Goal: Task Accomplishment & Management: Manage account settings

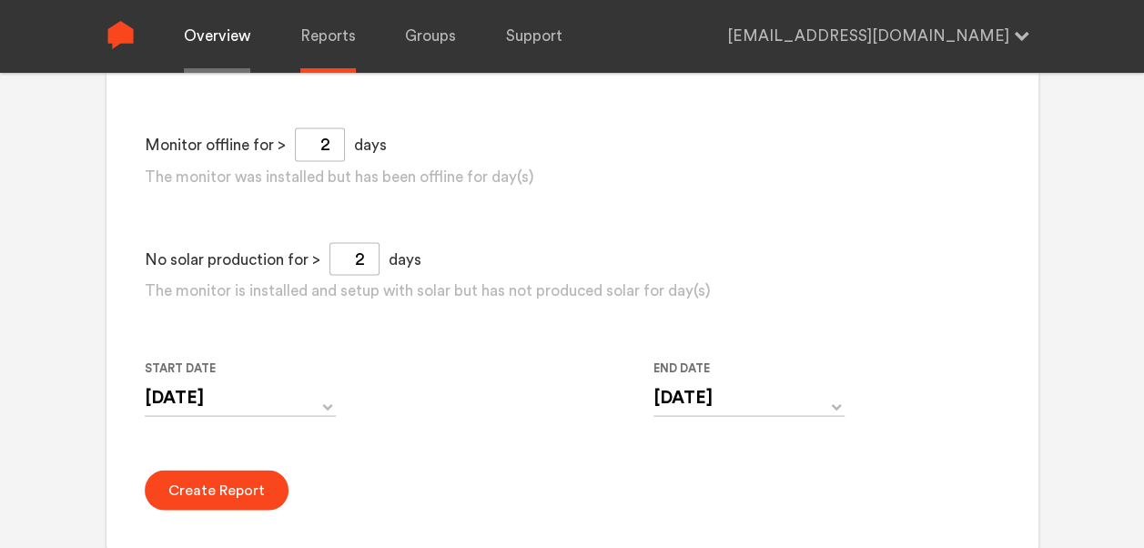
click at [209, 34] on link "Overview" at bounding box center [217, 36] width 66 height 73
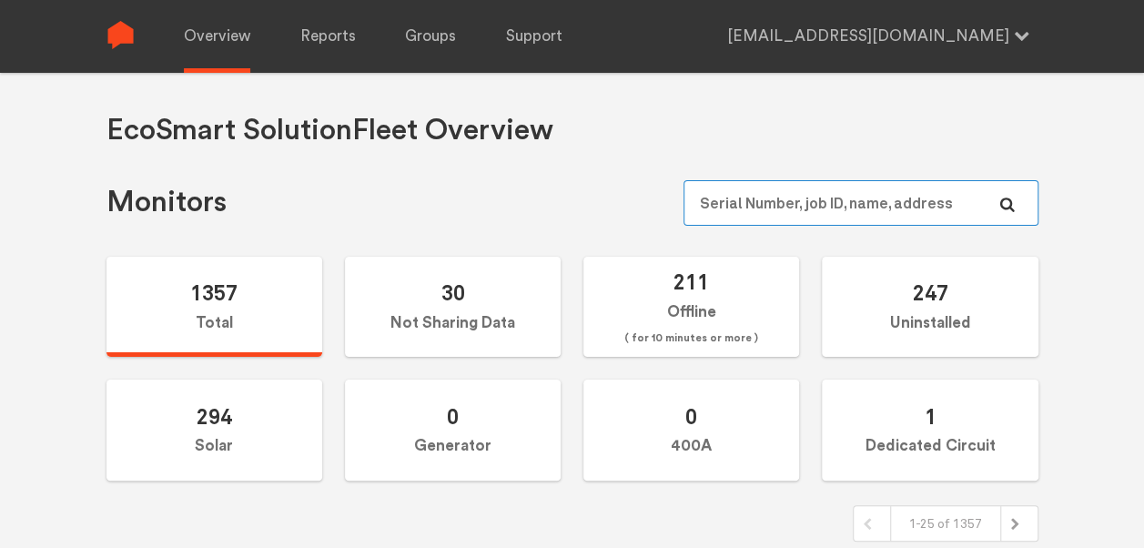
click at [823, 203] on input "text" at bounding box center [861, 203] width 354 height 46
paste input "N144020951"
type input "N144020951"
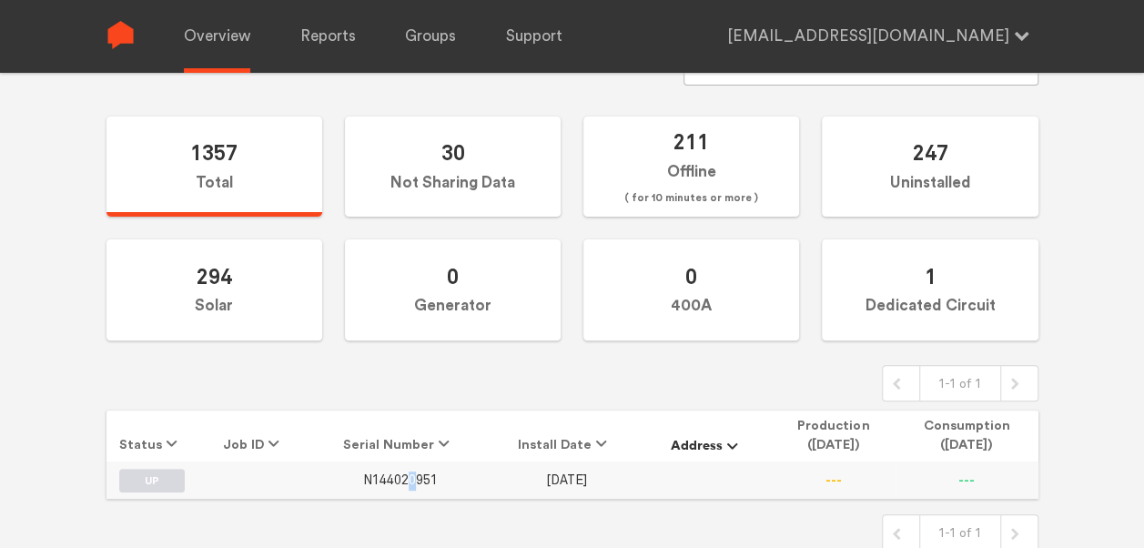
drag, startPoint x: 408, startPoint y: 485, endPoint x: 419, endPoint y: 481, distance: 11.8
click at [419, 481] on td "N144020951" at bounding box center [400, 480] width 177 height 36
click at [419, 481] on span "N144020951" at bounding box center [400, 480] width 75 height 15
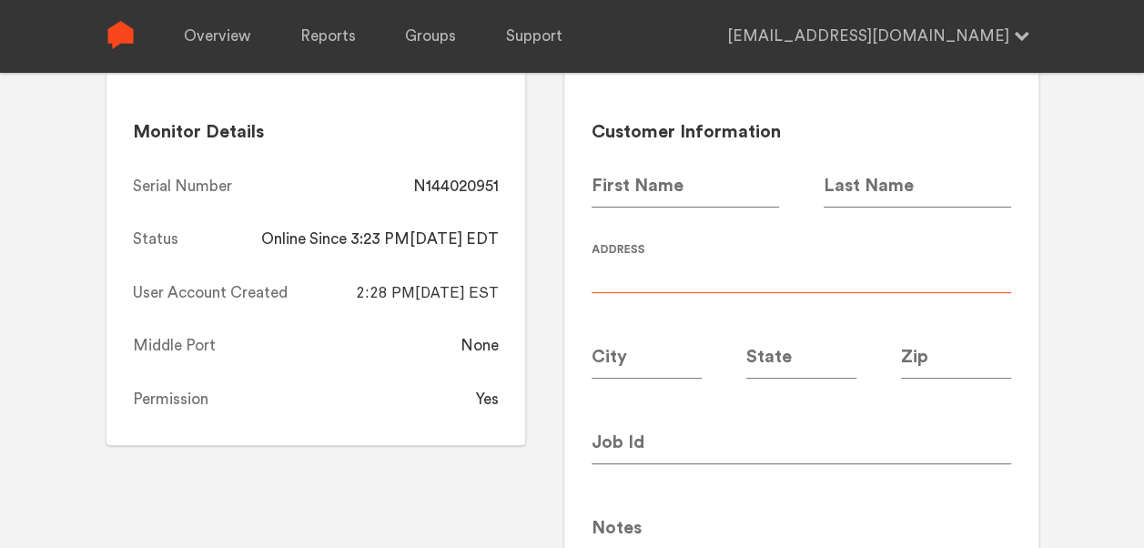
click at [685, 268] on input at bounding box center [802, 267] width 420 height 51
type input "Canopy 5880"
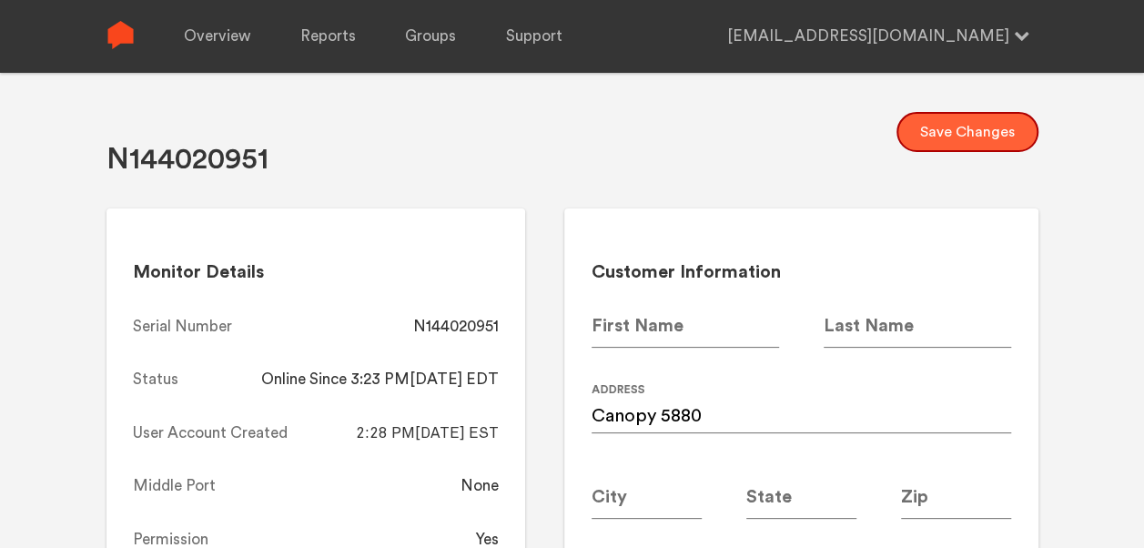
click at [1011, 124] on button "Save Changes" at bounding box center [968, 132] width 142 height 40
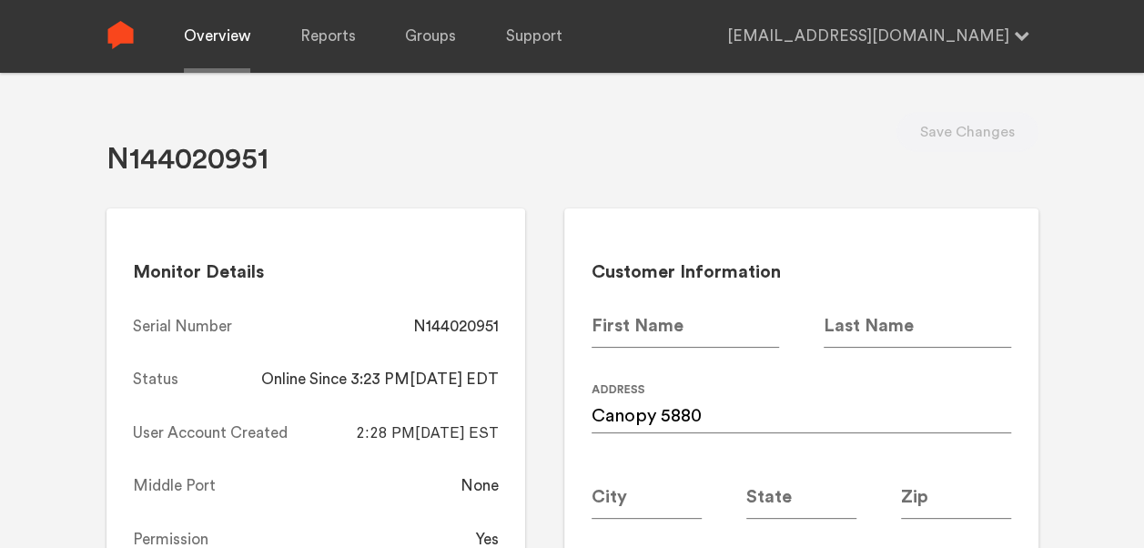
click at [209, 39] on link "Overview" at bounding box center [217, 36] width 66 height 73
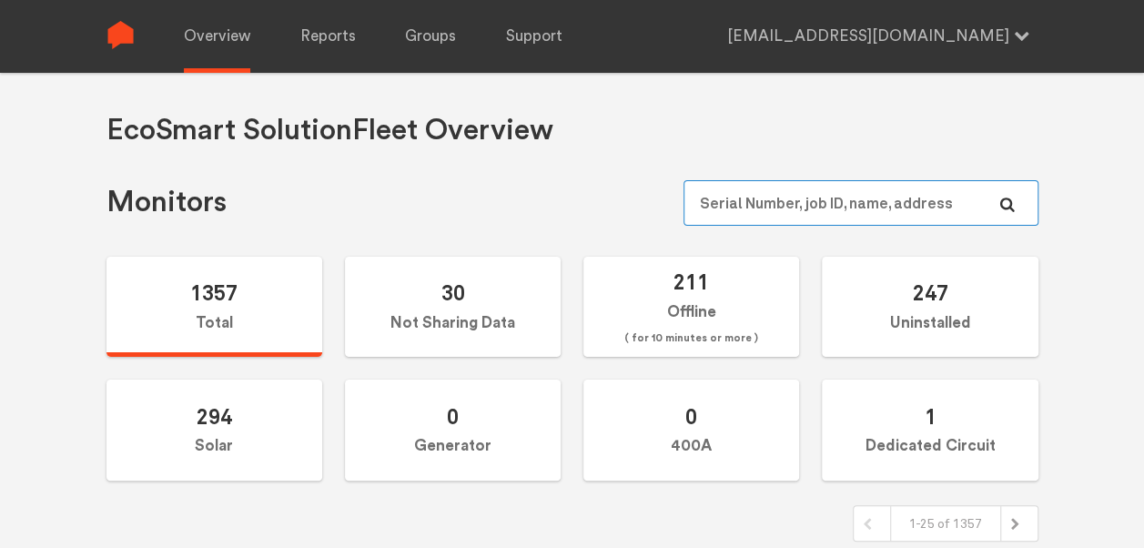
click at [782, 190] on input "text" at bounding box center [861, 203] width 354 height 46
paste input "N144020875"
type input "N144020875"
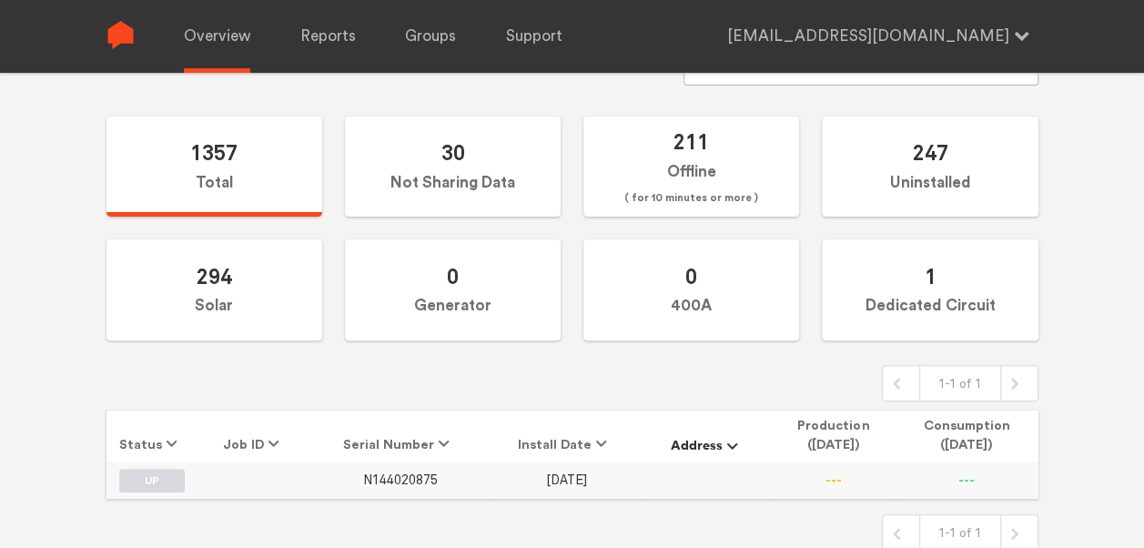
click at [405, 477] on span "N144020875" at bounding box center [400, 480] width 75 height 15
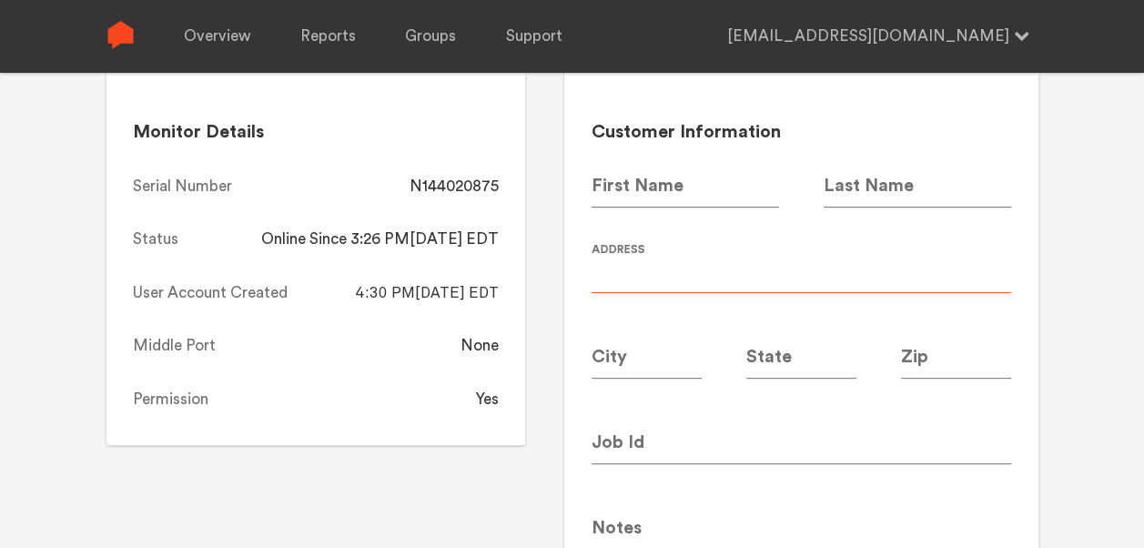
click at [634, 286] on input at bounding box center [802, 267] width 420 height 51
type input "Canopy 5870"
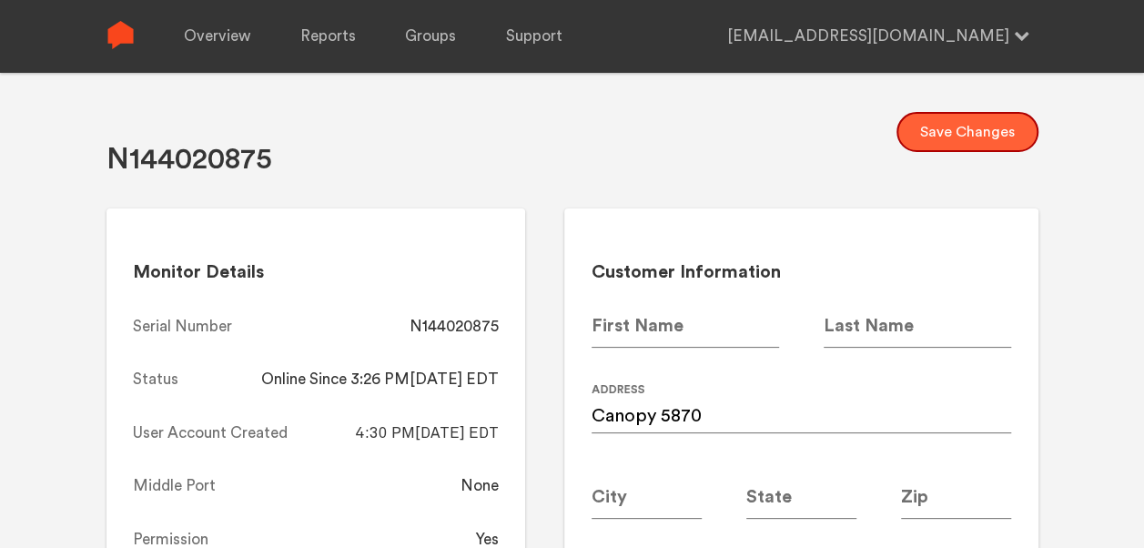
click at [981, 118] on button "Save Changes" at bounding box center [968, 132] width 142 height 40
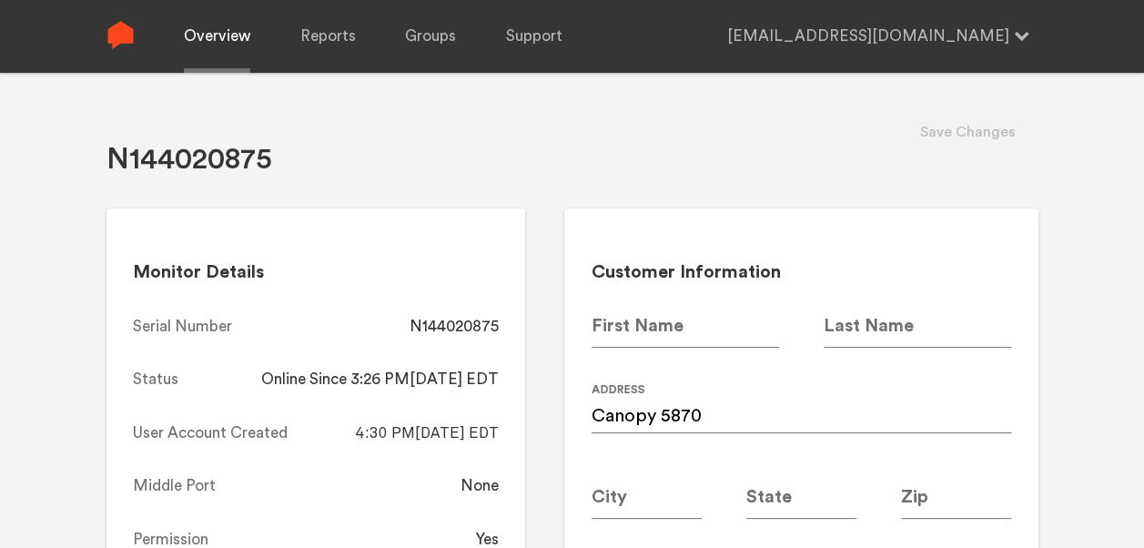
click at [230, 64] on link "Overview" at bounding box center [217, 36] width 66 height 73
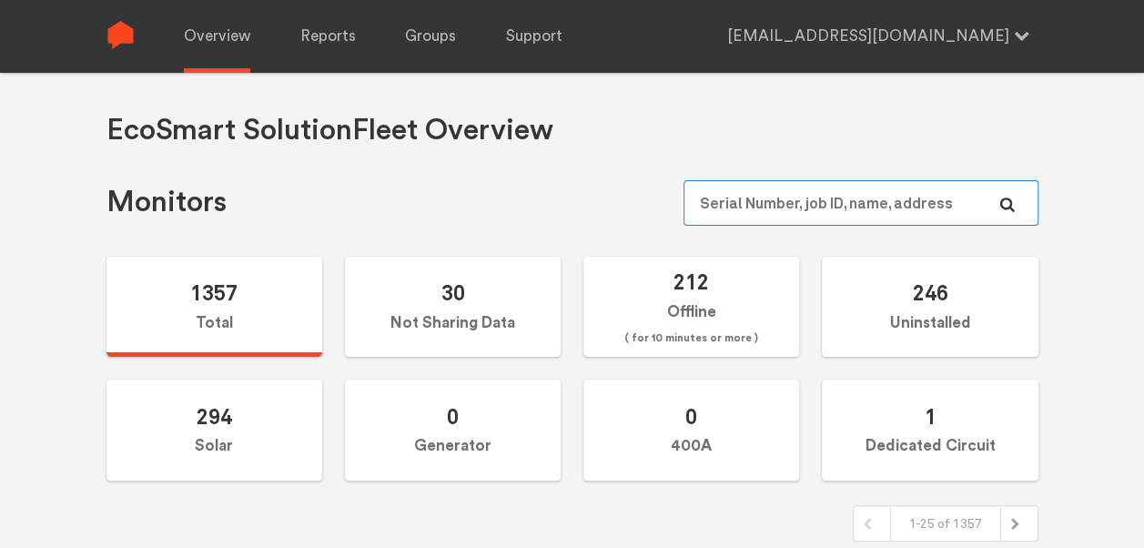
click at [824, 191] on input "text" at bounding box center [861, 203] width 354 height 46
paste input "N144020898"
type input "N144020898"
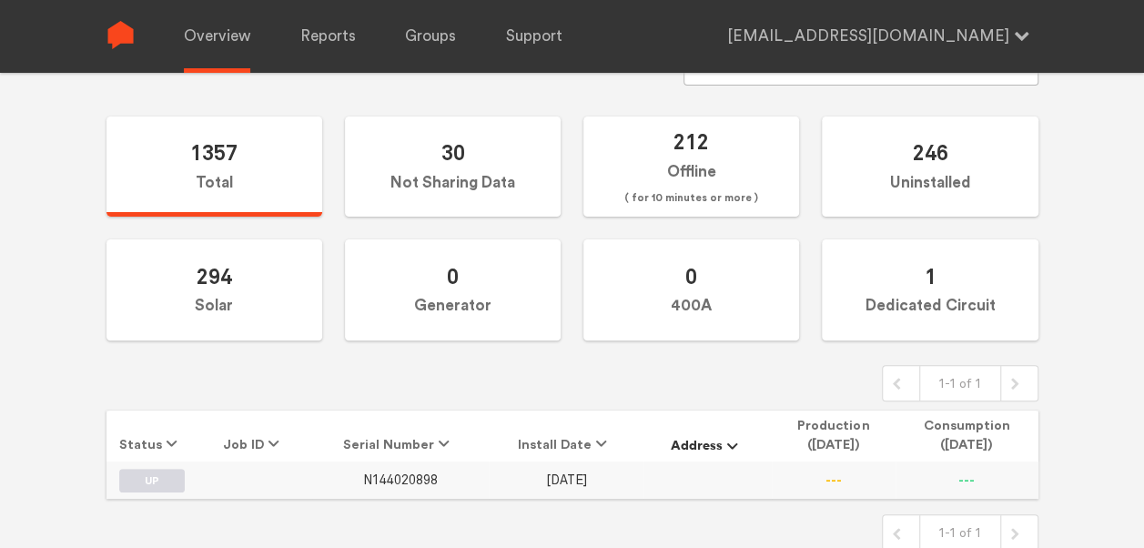
click at [392, 480] on td "N144020898" at bounding box center [400, 480] width 177 height 36
click at [392, 480] on span "N144020898" at bounding box center [400, 480] width 75 height 15
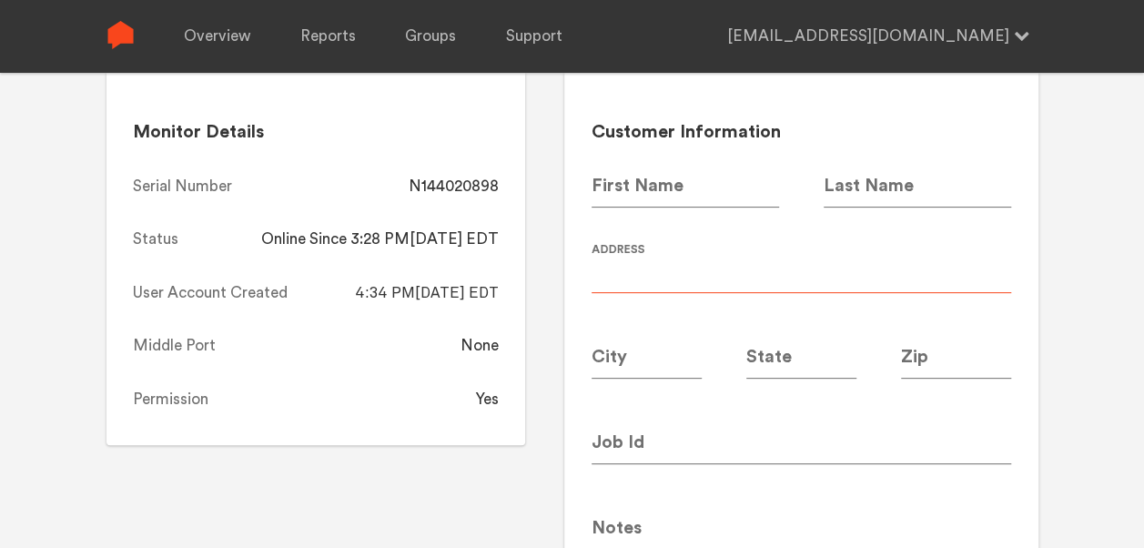
click at [676, 283] on input at bounding box center [802, 267] width 420 height 51
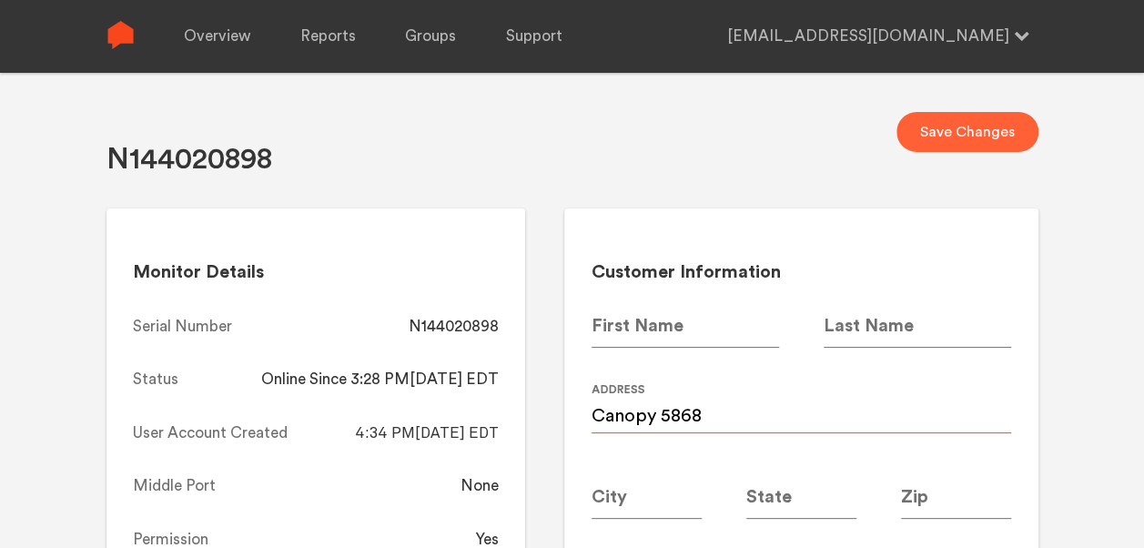
type input "Canopy 5868"
click at [969, 124] on button "Save Changes" at bounding box center [968, 132] width 142 height 40
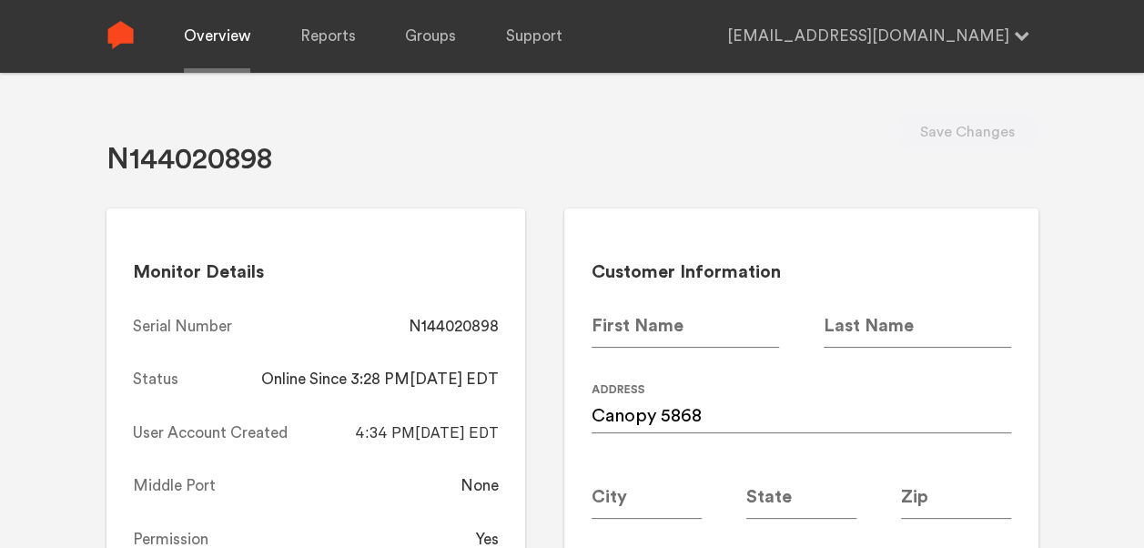
click at [229, 27] on link "Overview" at bounding box center [217, 36] width 66 height 73
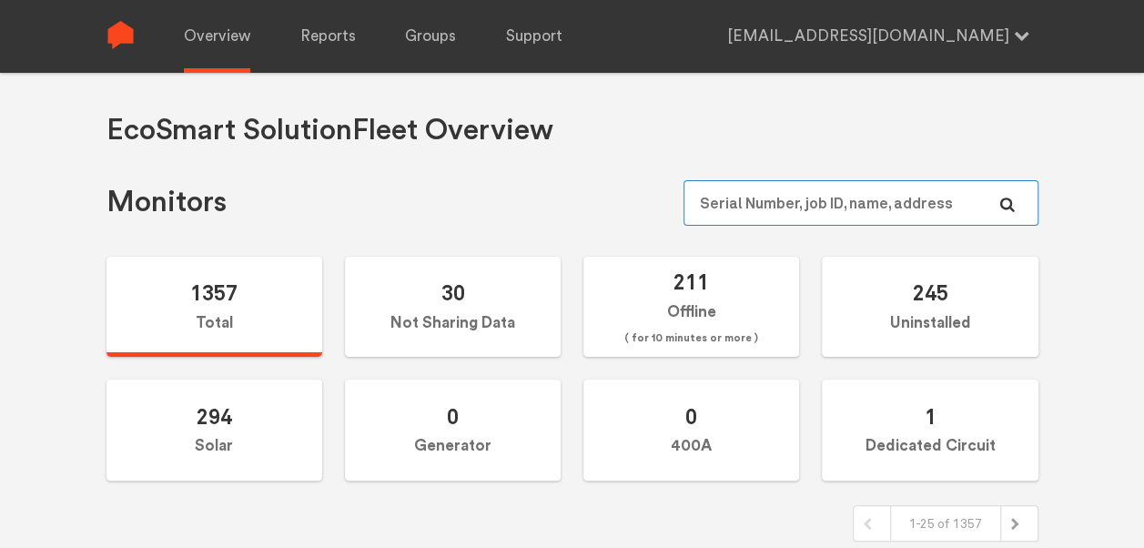
click at [815, 200] on input "text" at bounding box center [861, 203] width 354 height 46
paste input "N144021106"
type input "N144021106"
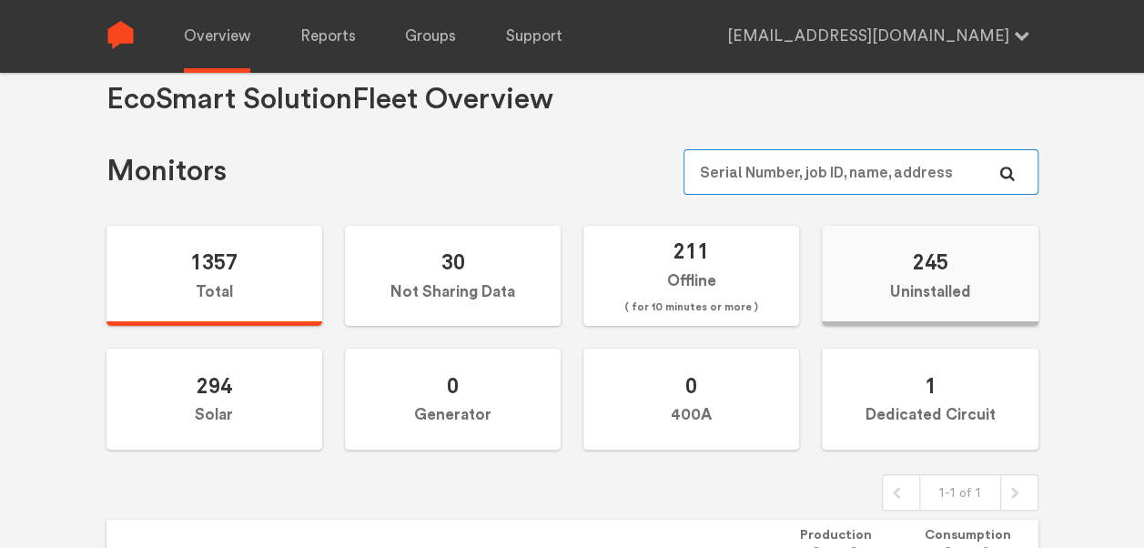
scroll to position [29, 0]
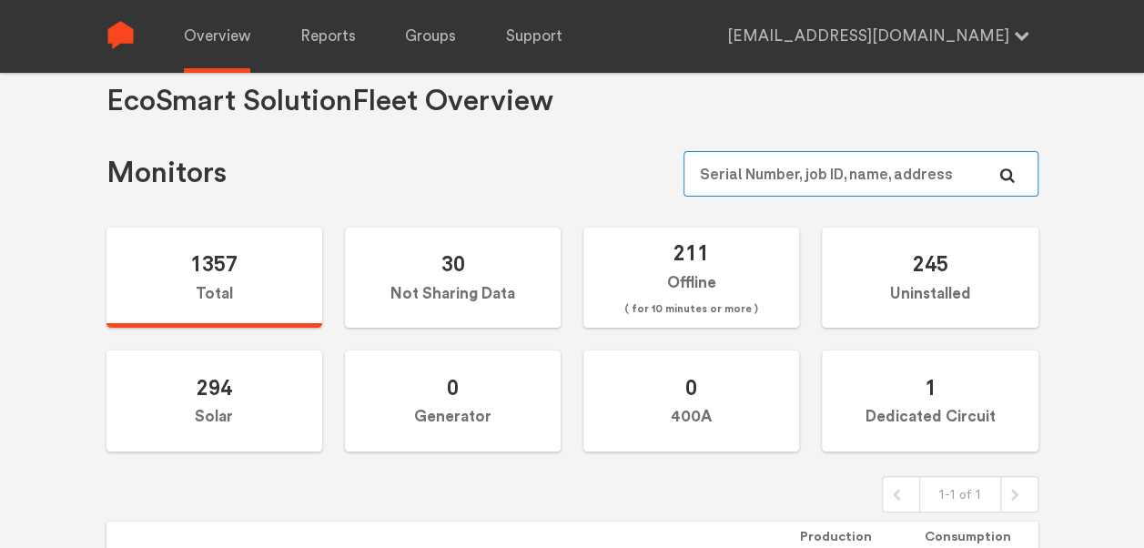
click at [845, 170] on input "text" at bounding box center [861, 174] width 354 height 46
paste input "N144021049"
type input "N144021049"
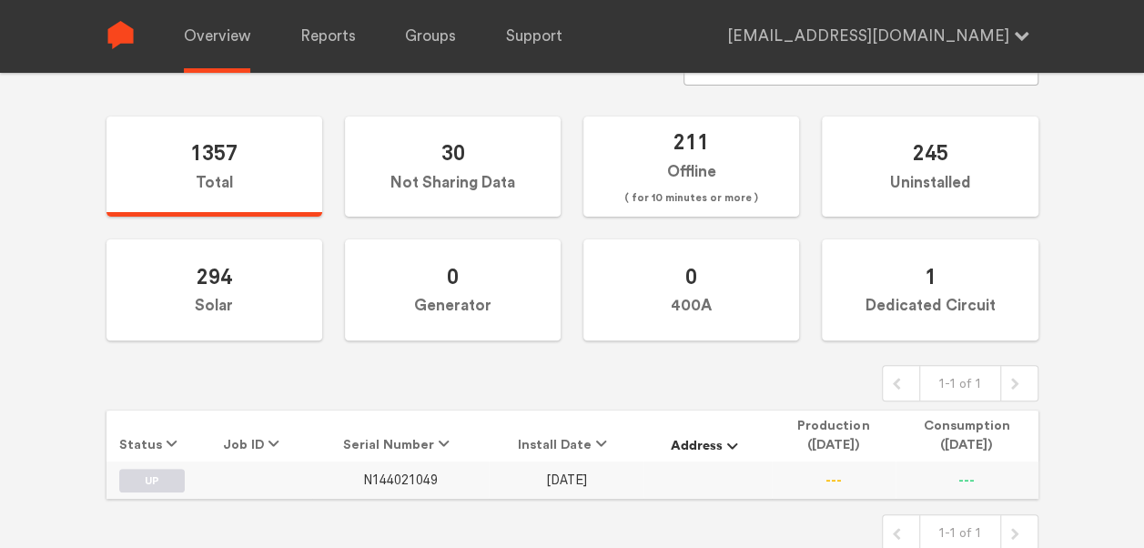
click at [432, 480] on span "N144021049" at bounding box center [400, 480] width 75 height 15
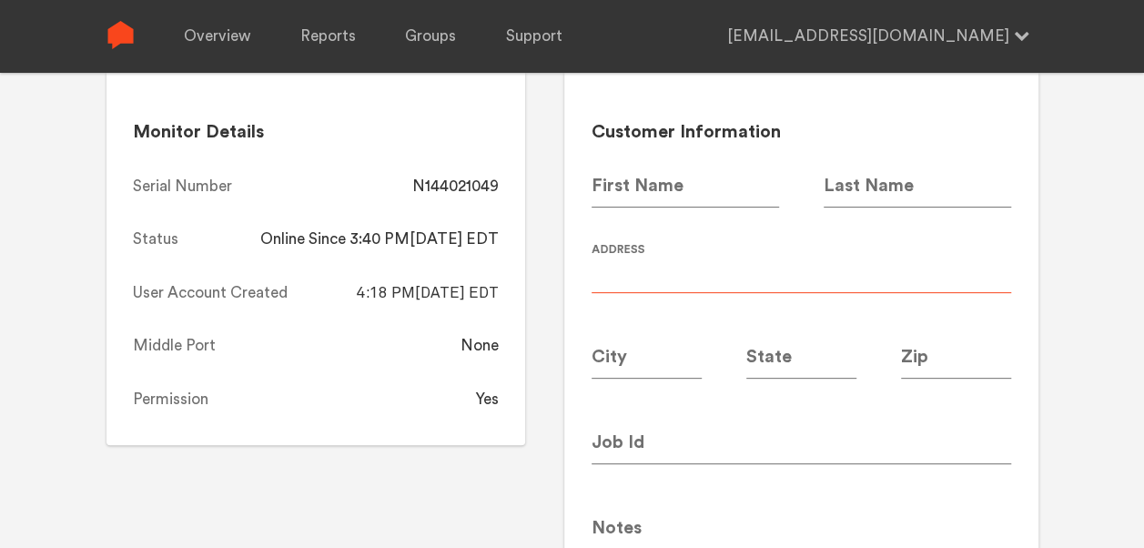
click at [686, 258] on input at bounding box center [802, 267] width 420 height 51
type input "Canopy 5860"
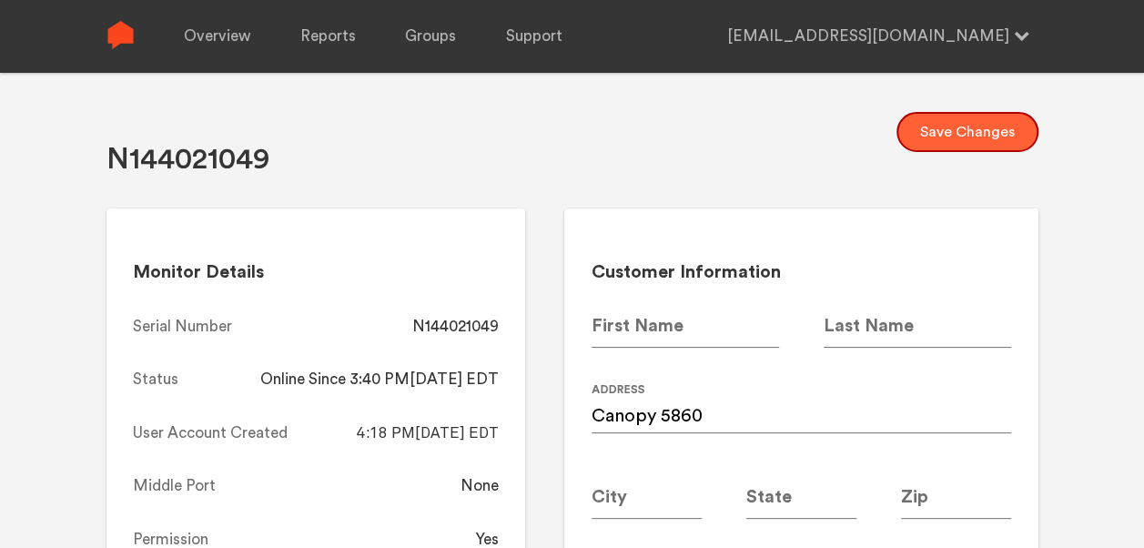
click at [971, 131] on button "Save Changes" at bounding box center [968, 132] width 142 height 40
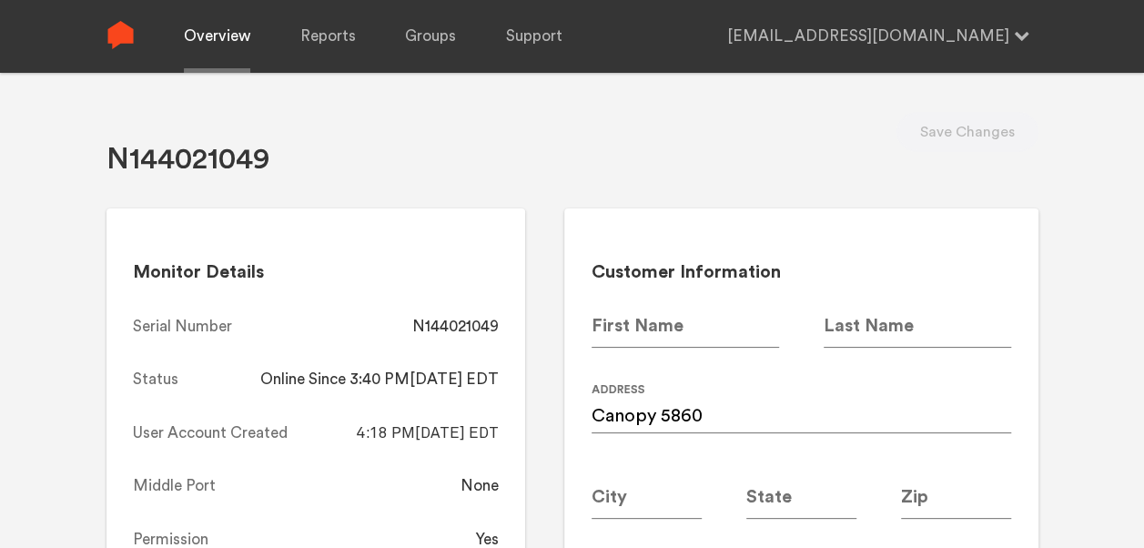
click at [235, 38] on link "Overview" at bounding box center [217, 36] width 66 height 73
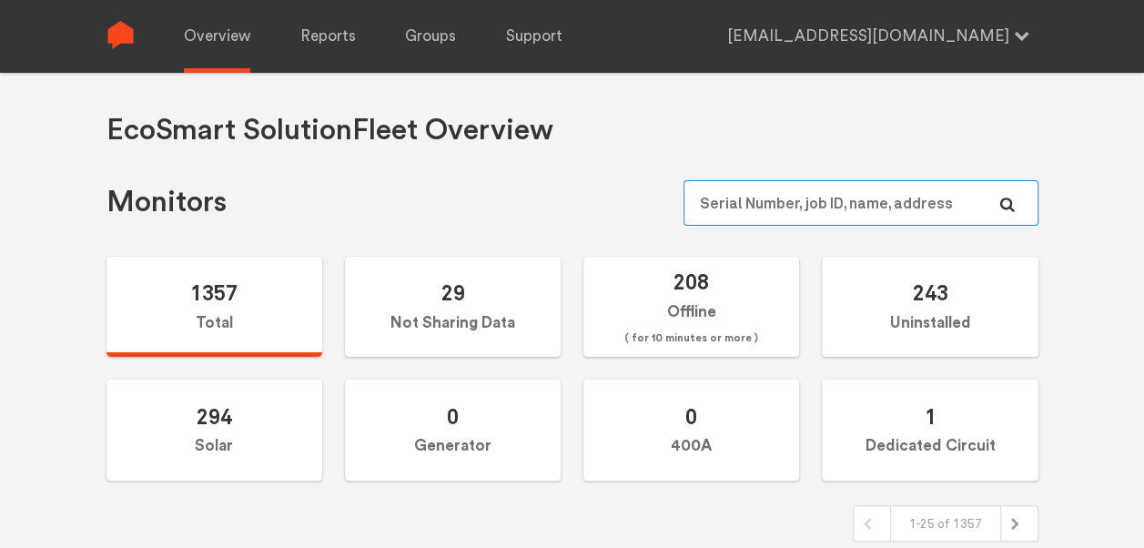
click at [792, 220] on input "text" at bounding box center [861, 203] width 354 height 46
paste input "N144021267"
type input "N144021267"
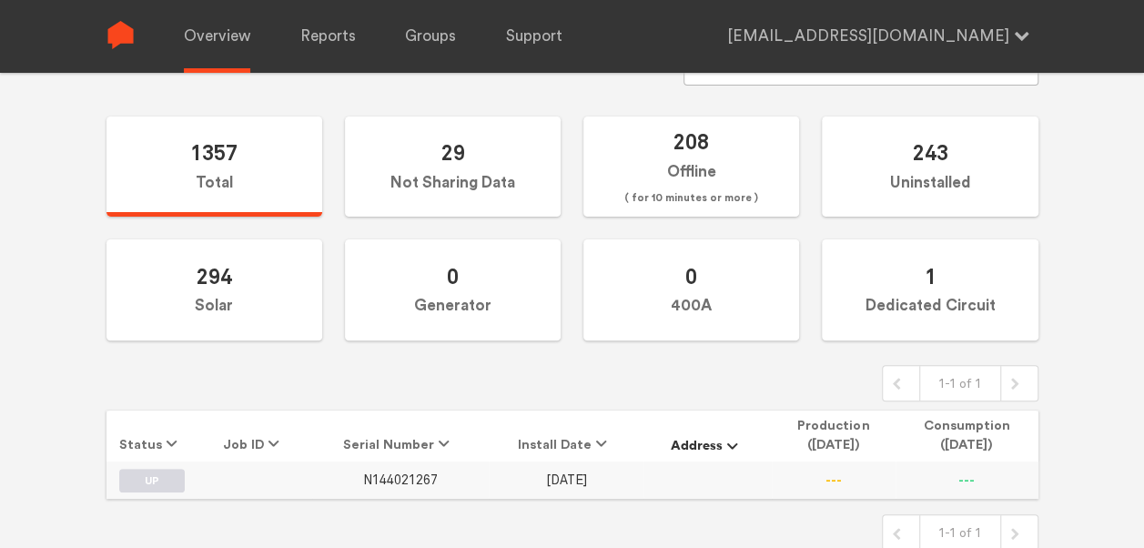
click at [408, 479] on span "N144021267" at bounding box center [400, 480] width 75 height 15
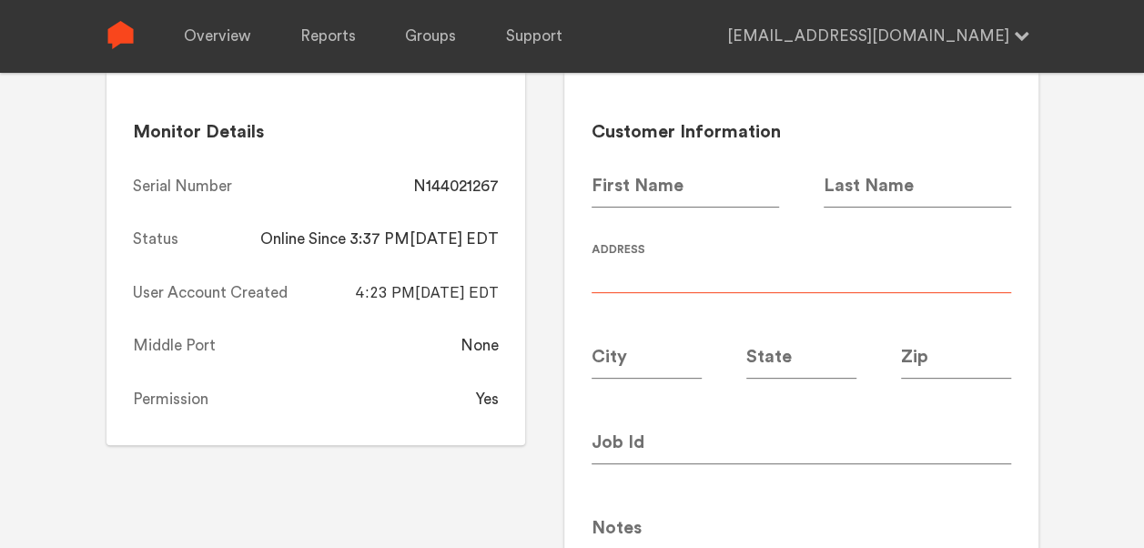
click at [707, 257] on input at bounding box center [802, 267] width 420 height 51
type input "Canopy 5862"
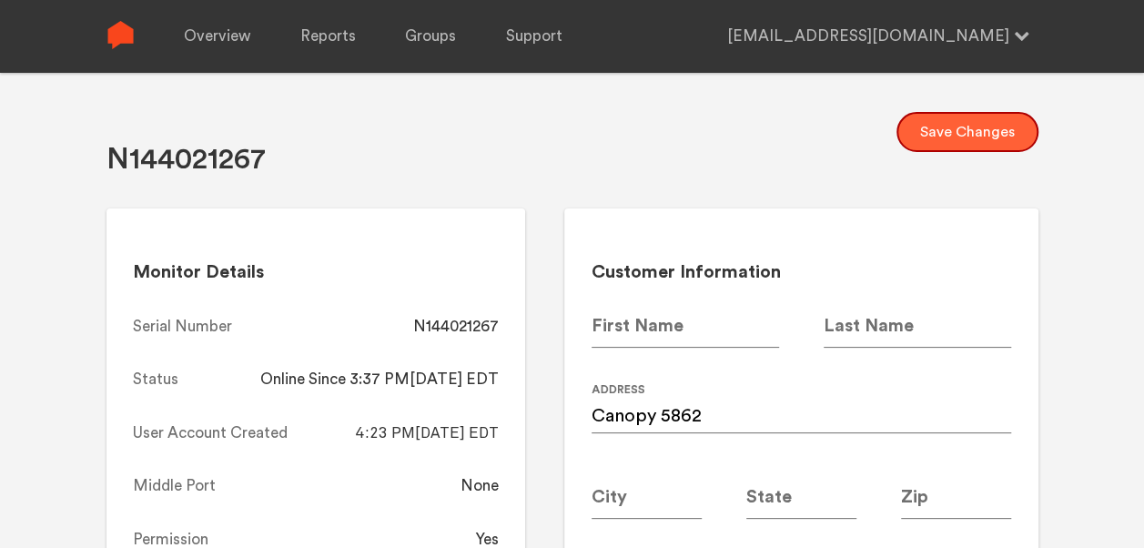
click at [984, 139] on button "Save Changes" at bounding box center [968, 132] width 142 height 40
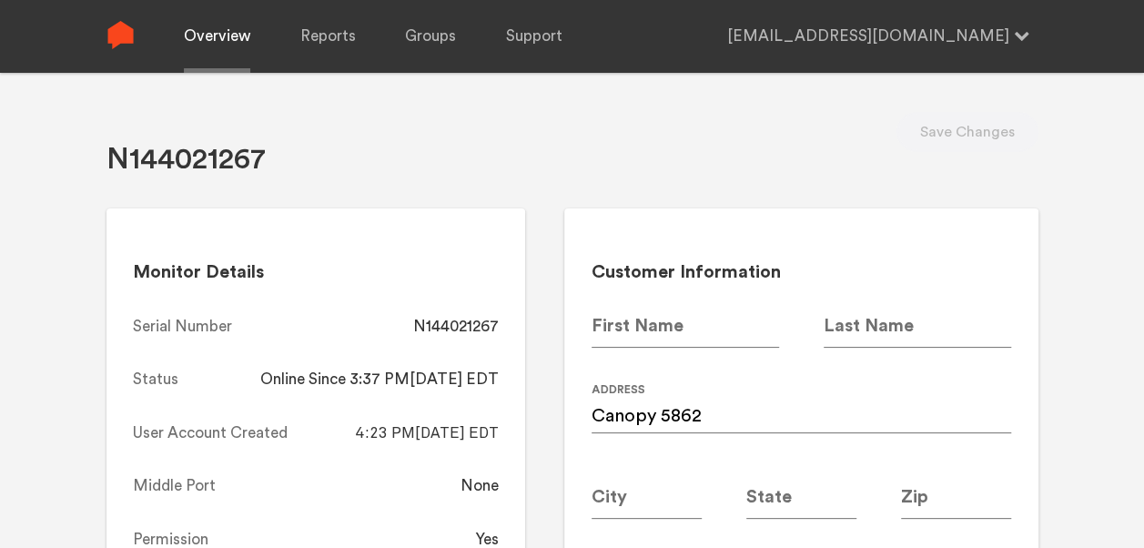
click at [232, 16] on link "Overview" at bounding box center [217, 36] width 66 height 73
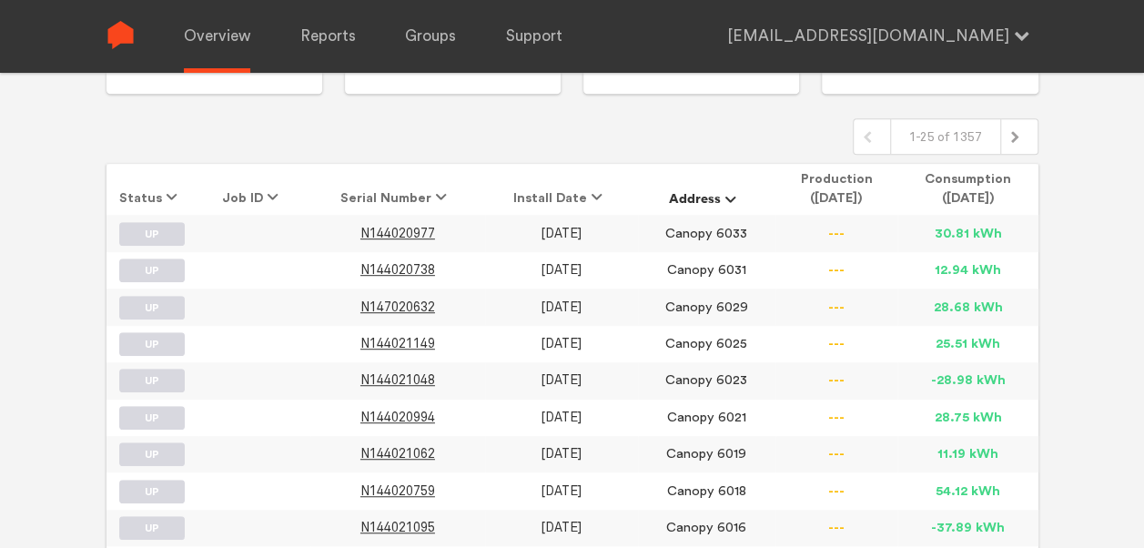
scroll to position [408, 0]
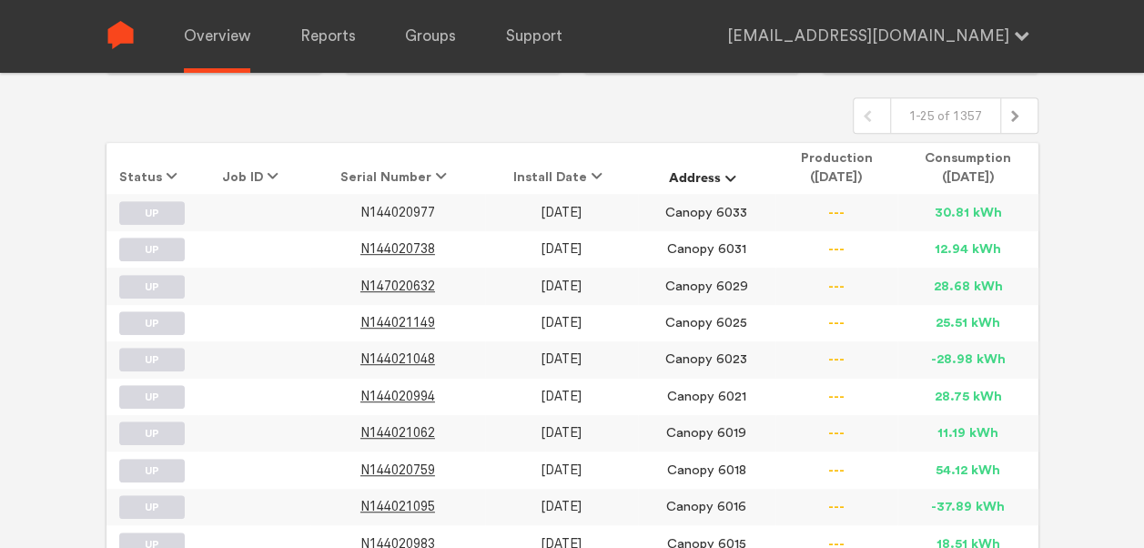
click at [405, 214] on span "N144020977" at bounding box center [398, 212] width 75 height 15
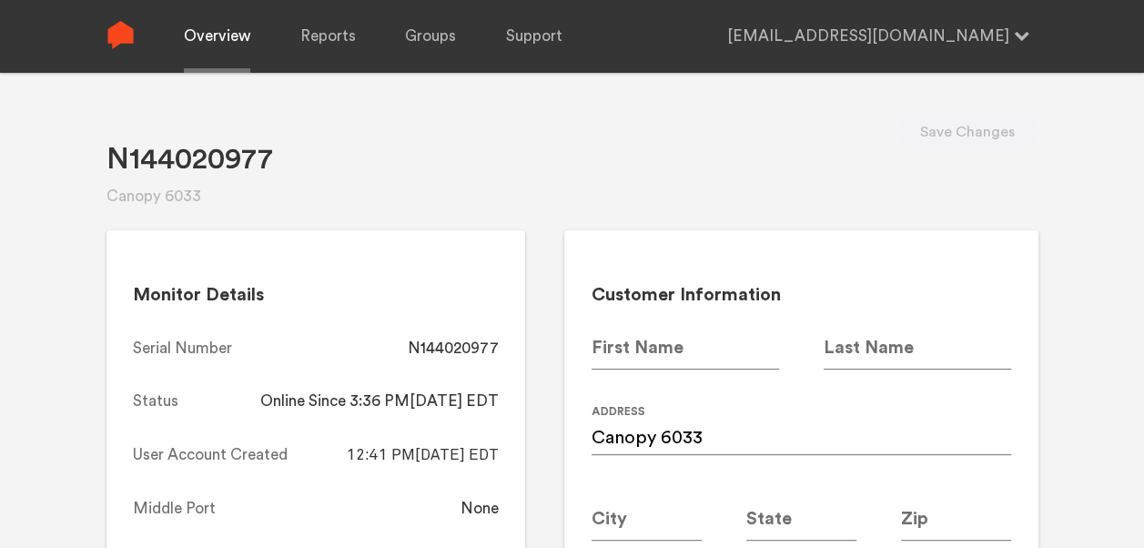
click at [235, 19] on link "Overview" at bounding box center [217, 36] width 66 height 73
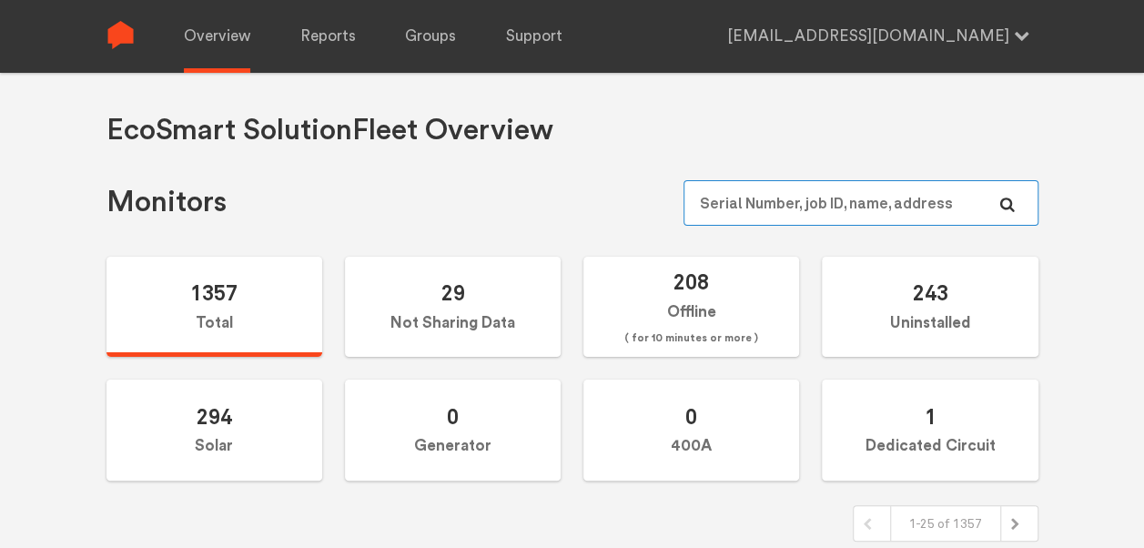
click at [829, 220] on input "text" at bounding box center [861, 203] width 354 height 46
paste input "N144020982"
type input "N144020982"
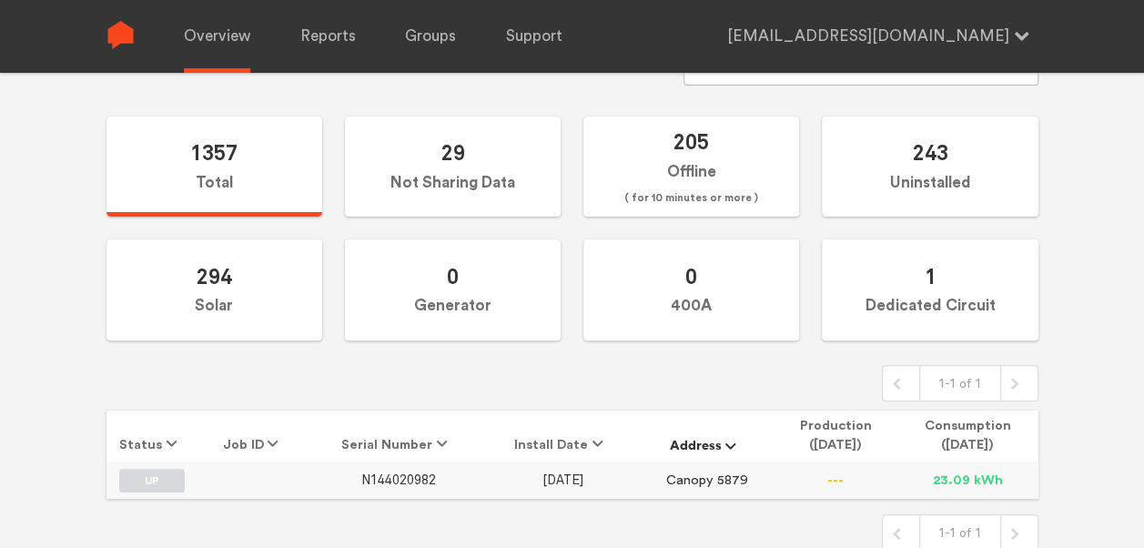
click at [413, 475] on span "N144020982" at bounding box center [398, 480] width 75 height 15
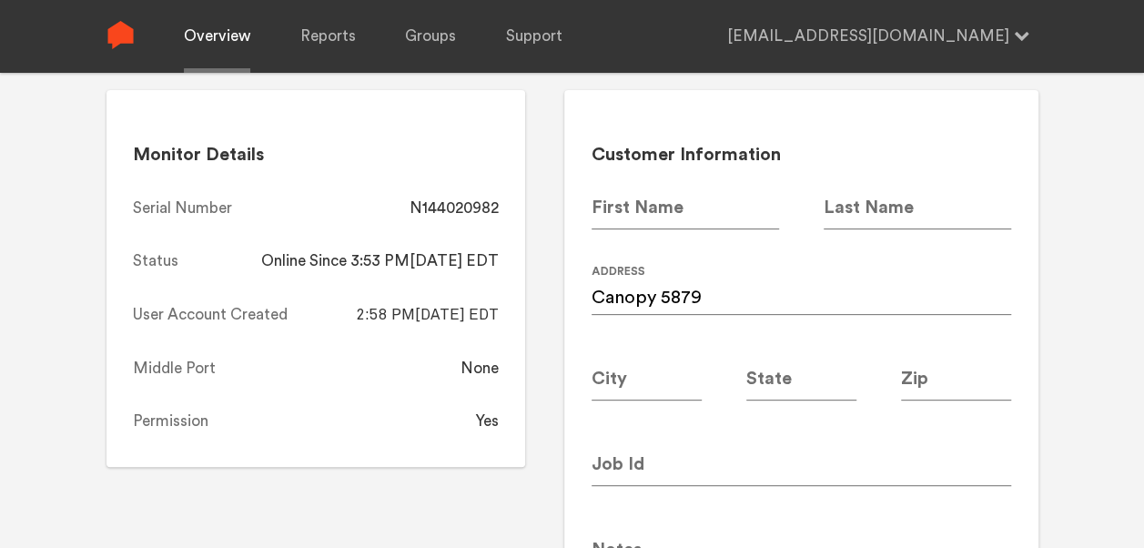
click at [224, 37] on link "Overview" at bounding box center [217, 36] width 66 height 73
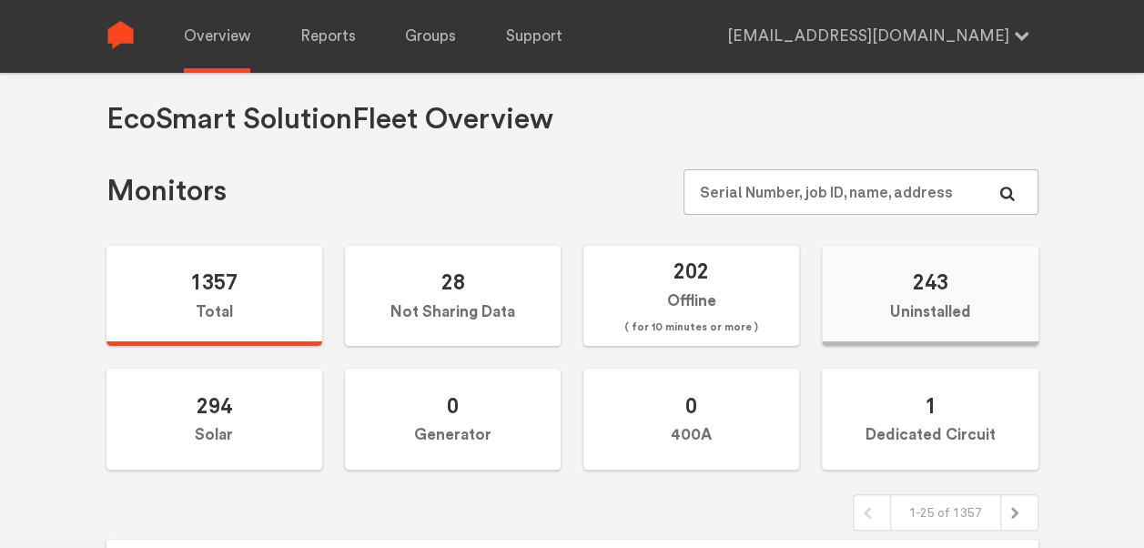
scroll to position [7, 0]
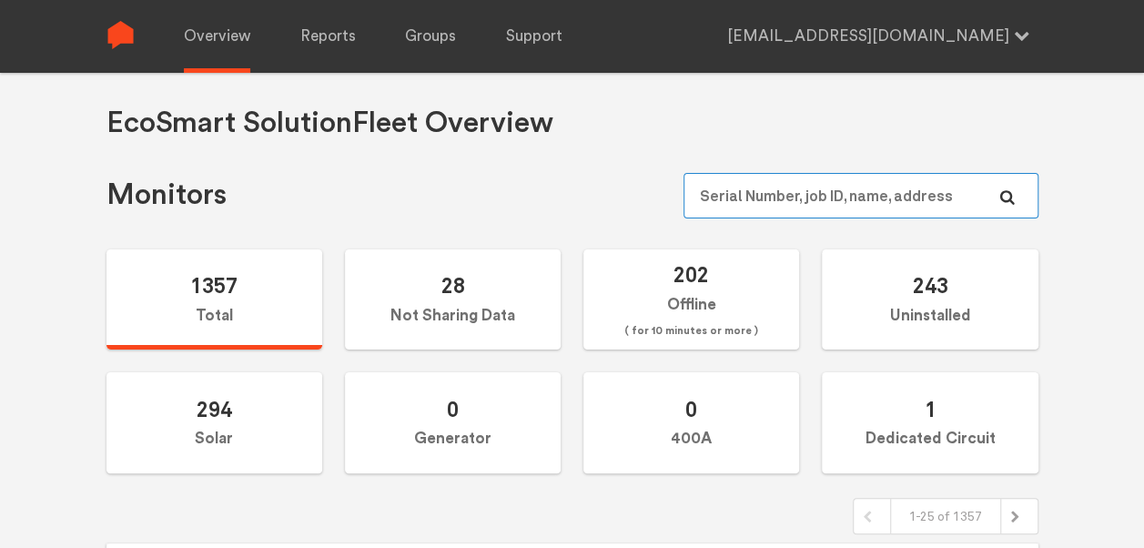
click at [830, 180] on input "text" at bounding box center [861, 196] width 354 height 46
paste input "N144020988"
type input "N144020988"
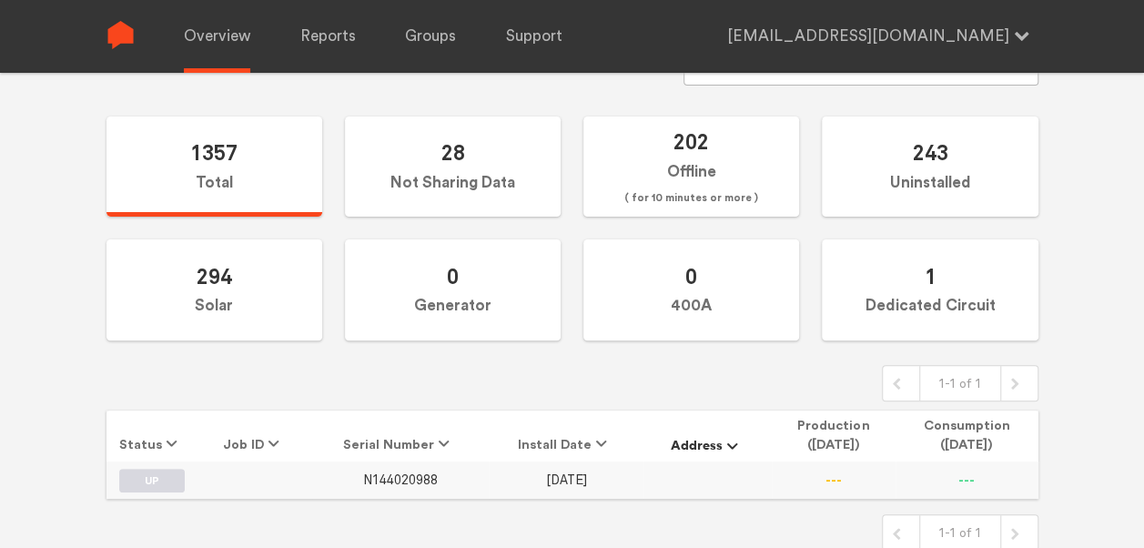
click at [383, 481] on span "N144020988" at bounding box center [400, 480] width 75 height 15
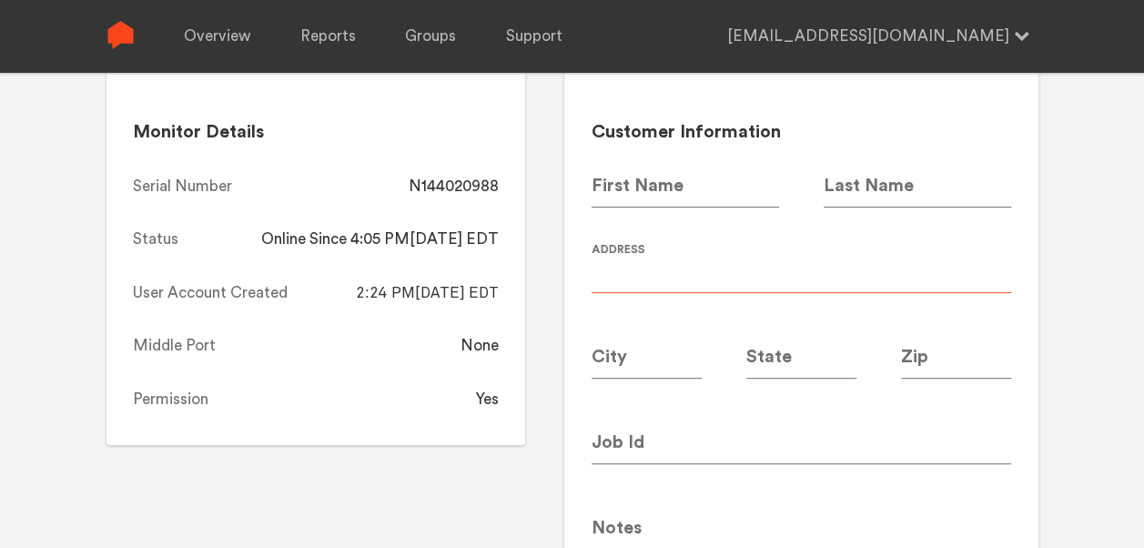
click at [646, 262] on input at bounding box center [802, 267] width 420 height 51
type input "Canopy 5857"
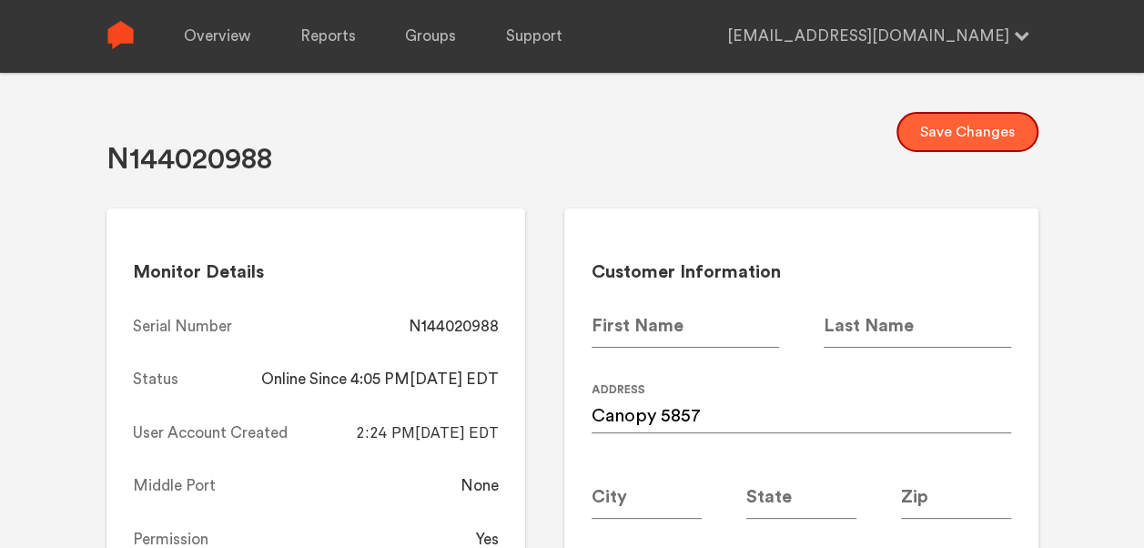
click at [974, 134] on button "Save Changes" at bounding box center [968, 132] width 142 height 40
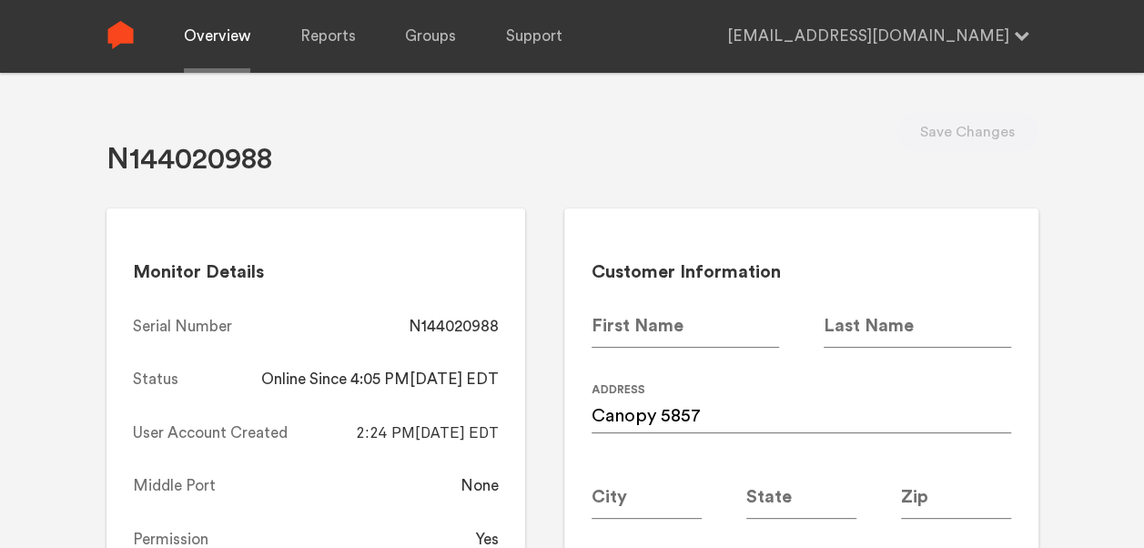
click at [187, 35] on link "Overview" at bounding box center [217, 36] width 66 height 73
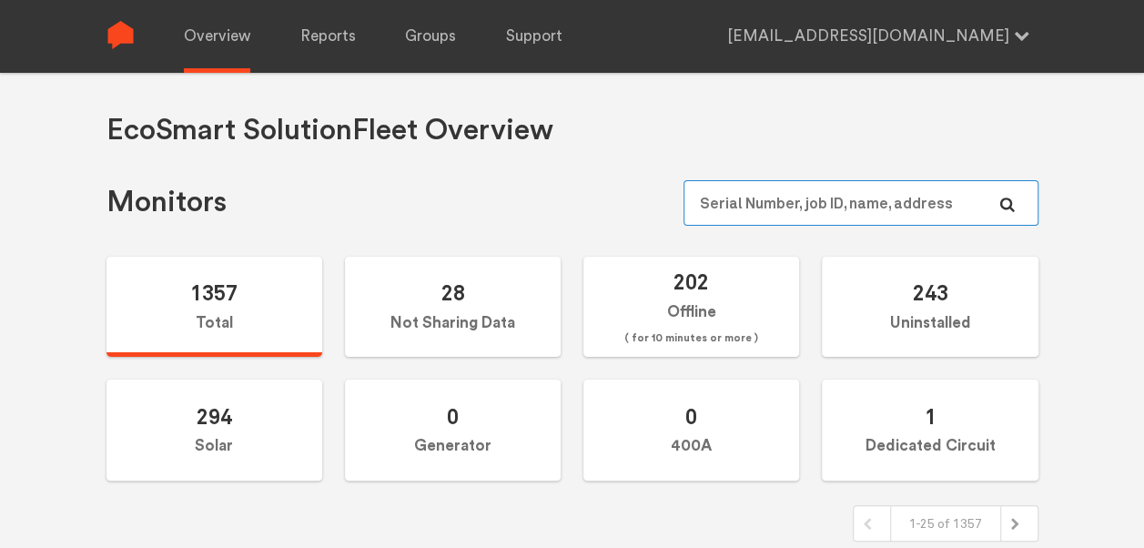
click at [761, 200] on input "text" at bounding box center [861, 203] width 354 height 46
paste input "N144021035"
type input "N144021035"
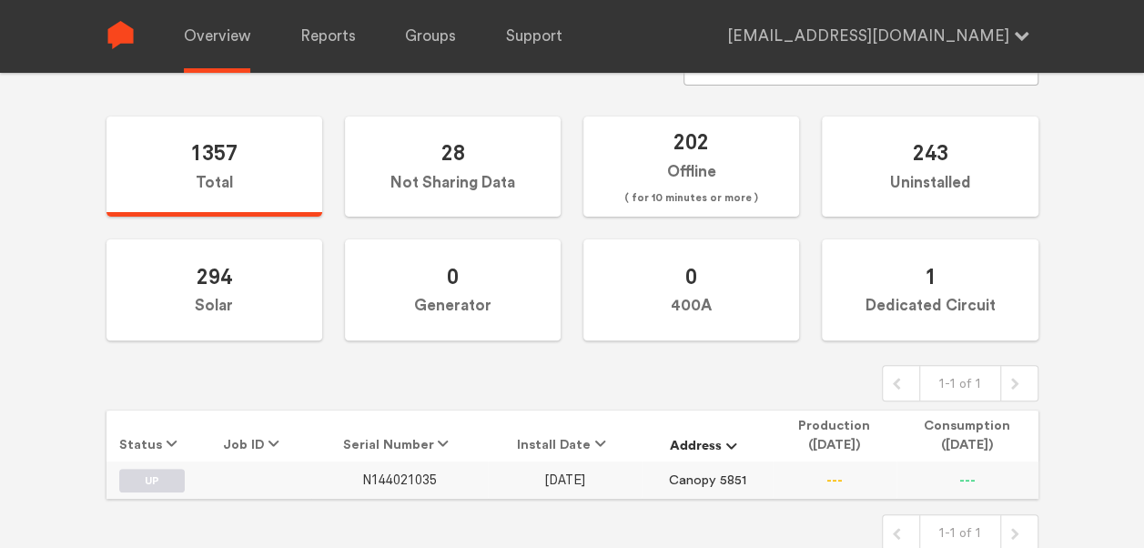
click at [390, 484] on span "N144021035" at bounding box center [399, 480] width 75 height 15
